Goal: Information Seeking & Learning: Learn about a topic

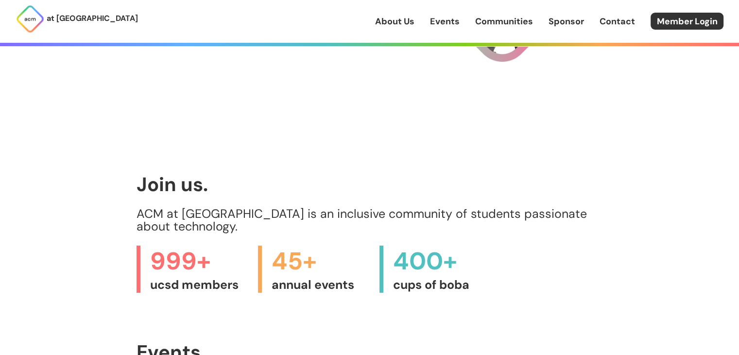
scroll to position [340, 0]
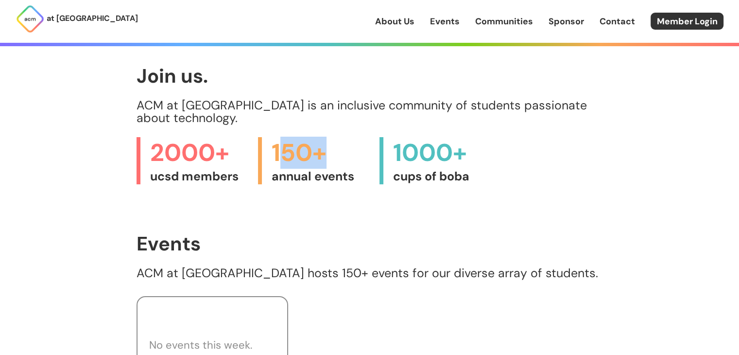
drag, startPoint x: 278, startPoint y: 149, endPoint x: 361, endPoint y: 144, distance: 83.7
click at [361, 144] on span "150+" at bounding box center [320, 153] width 98 height 32
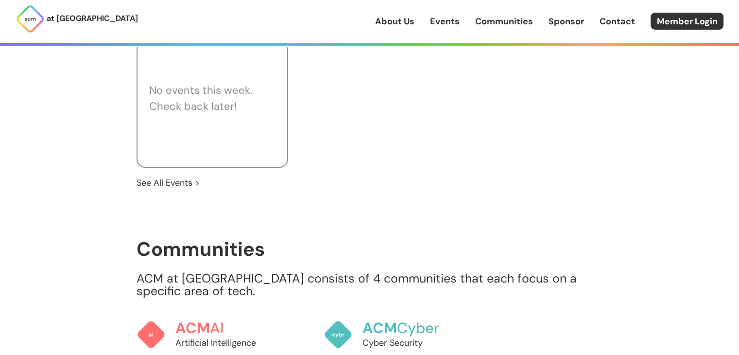
scroll to position [583, 0]
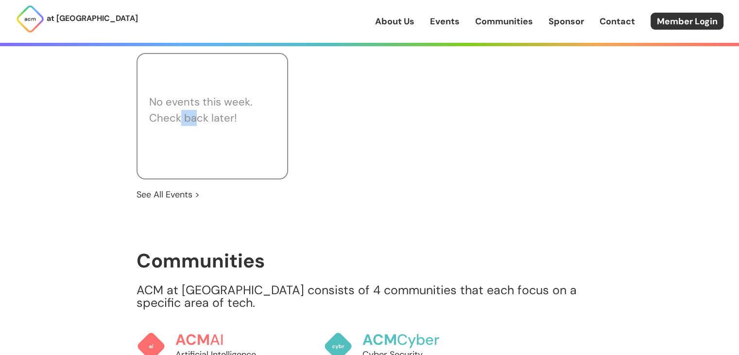
drag, startPoint x: 177, startPoint y: 101, endPoint x: 195, endPoint y: 152, distance: 54.1
click at [193, 129] on div "No events this week. Check back later!" at bounding box center [212, 116] width 152 height 126
click at [183, 188] on link "See All Events >" at bounding box center [167, 194] width 63 height 13
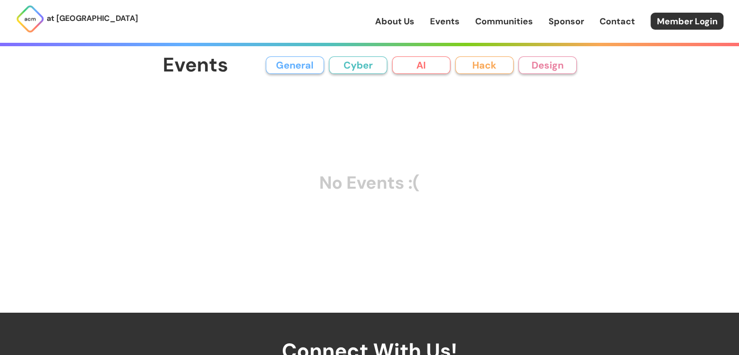
click at [299, 65] on button "General" at bounding box center [295, 64] width 58 height 17
click at [511, 64] on button "Hack" at bounding box center [484, 64] width 58 height 17
